Goal: Transaction & Acquisition: Book appointment/travel/reservation

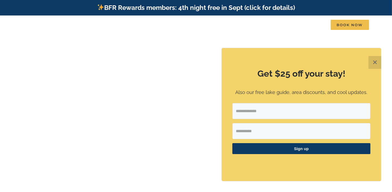
click at [375, 62] on button "✕" at bounding box center [374, 62] width 13 height 13
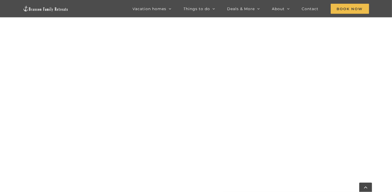
scroll to position [540, 0]
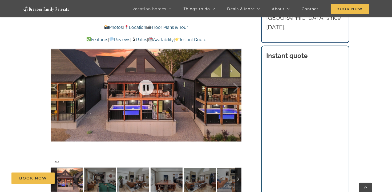
scroll to position [394, 0]
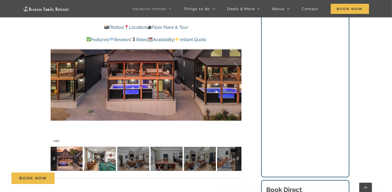
click at [105, 158] on img at bounding box center [100, 159] width 32 height 24
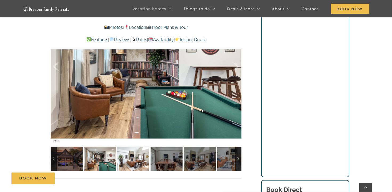
click at [136, 164] on img at bounding box center [133, 159] width 32 height 24
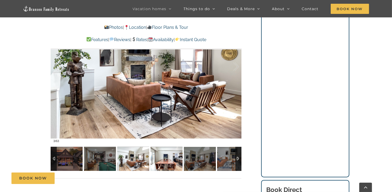
click at [169, 165] on img at bounding box center [167, 159] width 32 height 24
